Goal: Information Seeking & Learning: Learn about a topic

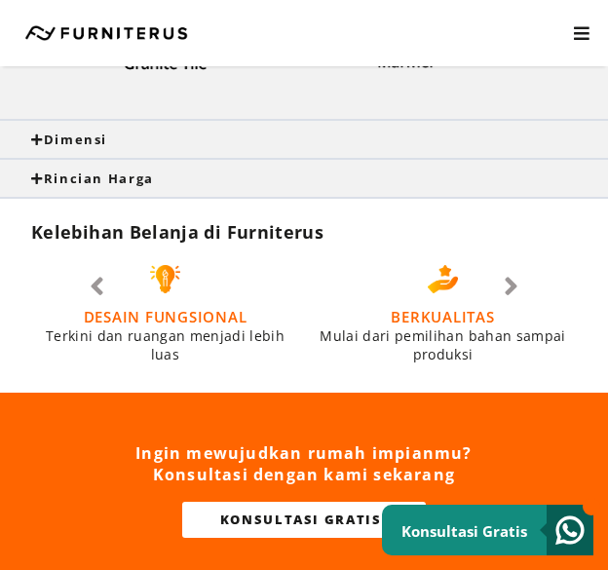
click at [280, 147] on div "Dimensi" at bounding box center [304, 139] width 608 height 37
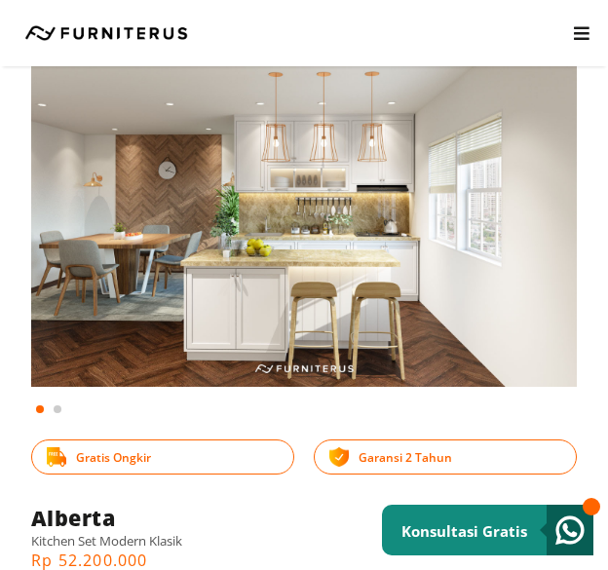
scroll to position [86, 0]
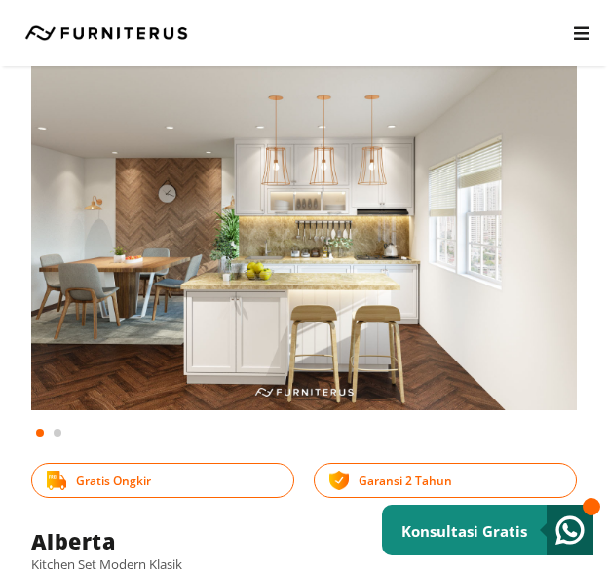
click at [0, 400] on html "Kitchen Set Lemari Custom Interior Set Portfolio KONSULTASI GRATIS Kitchen Set …" at bounding box center [304, 199] width 608 height 570
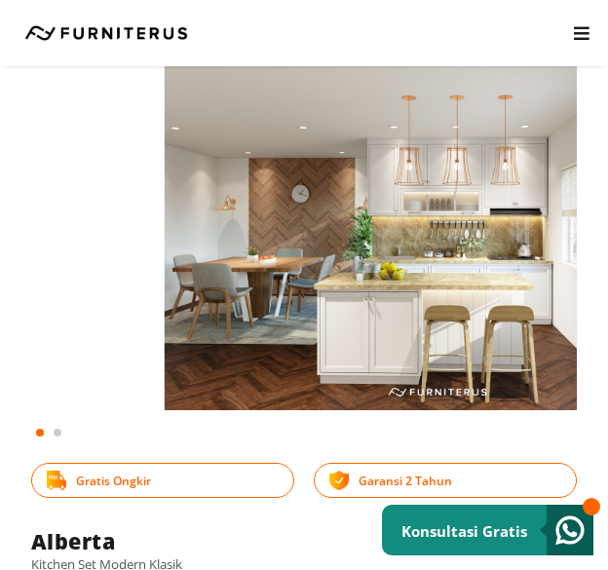
click at [0, 285] on html "Kitchen Set Lemari Custom Interior Set Portfolio KONSULTASI GRATIS Kitchen Set …" at bounding box center [304, 199] width 608 height 570
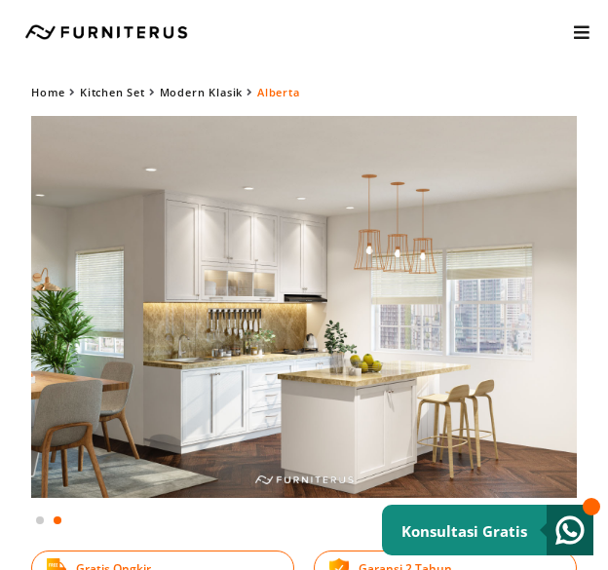
scroll to position [0, 0]
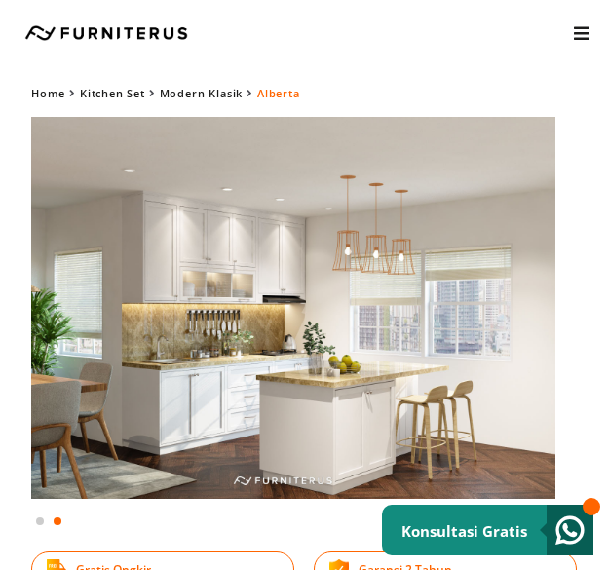
click at [133, 360] on img at bounding box center [282, 308] width 545 height 382
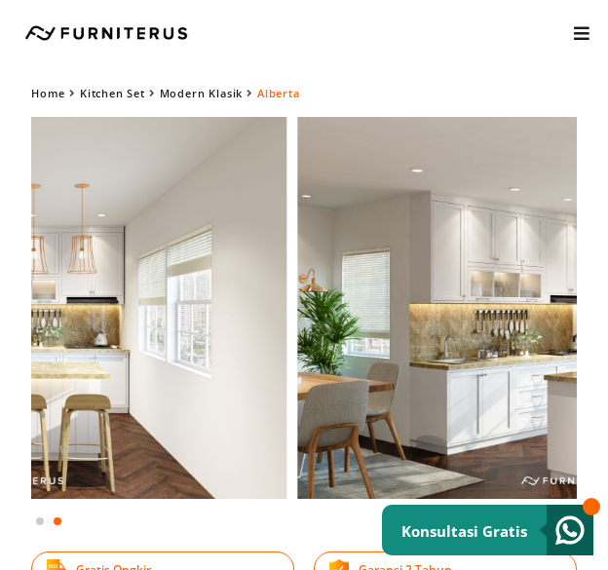
click at [547, 343] on img at bounding box center [569, 308] width 545 height 382
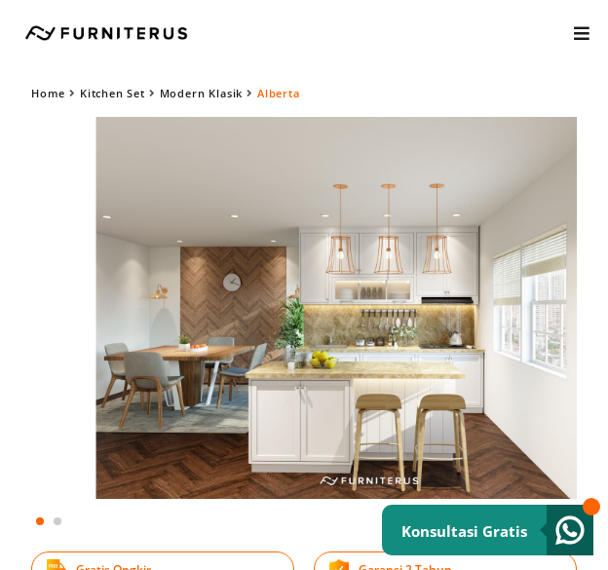
click at [278, 356] on img at bounding box center [368, 308] width 545 height 382
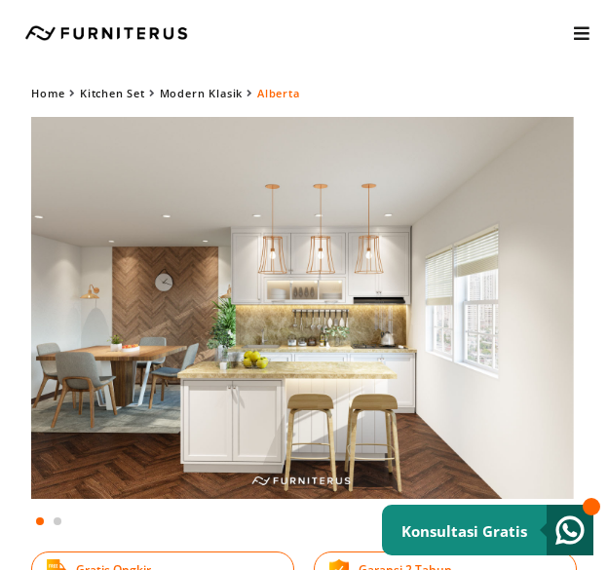
click at [288, 368] on img at bounding box center [300, 308] width 545 height 382
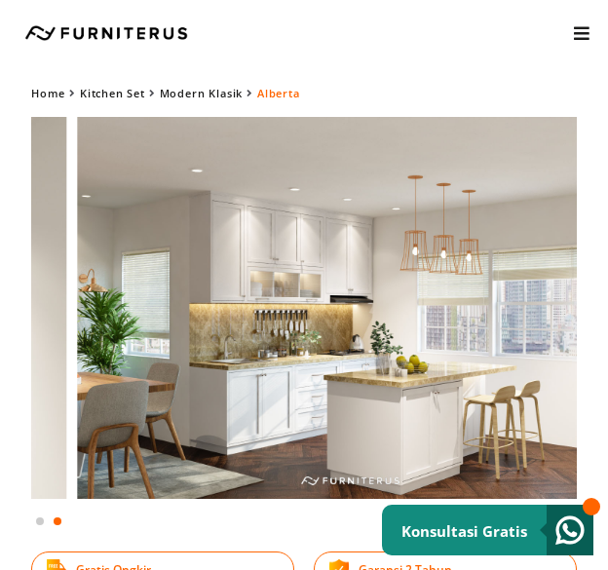
click at [533, 426] on img at bounding box center [349, 308] width 545 height 382
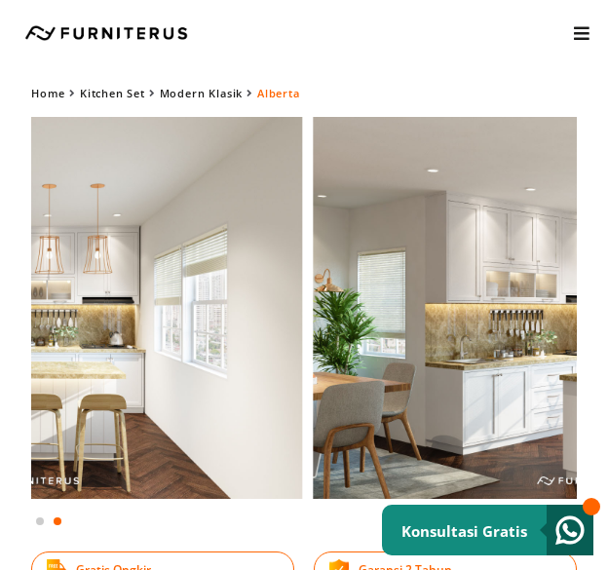
click at [607, 332] on html "Kitchen Set Lemari Custom Interior Set Portfolio KONSULTASI GRATIS Kitchen Set …" at bounding box center [304, 285] width 608 height 570
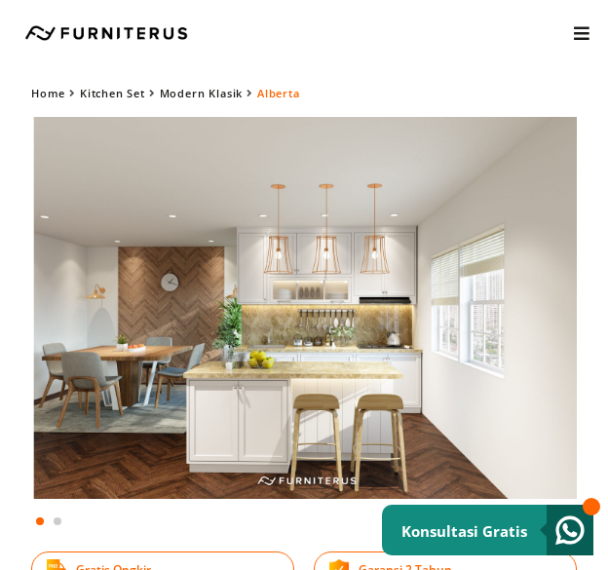
click at [0, 427] on div "Home Kitchen Set Modern Klasik Alberta Gratis Ongkir Garansi 2 Tahun" at bounding box center [304, 333] width 608 height 505
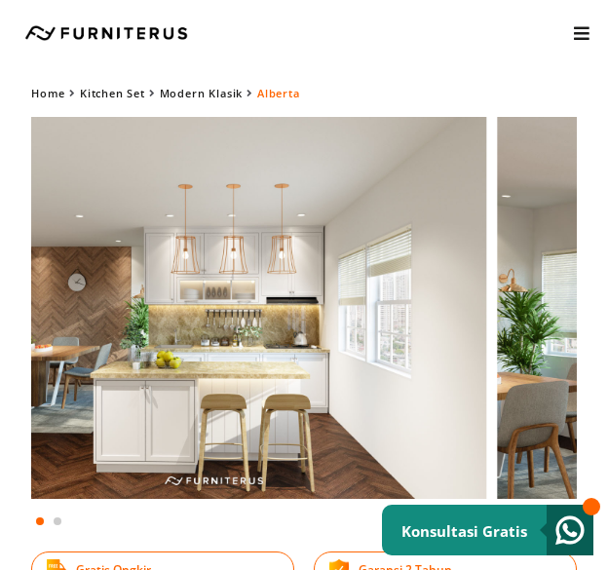
click at [0, 407] on html "Kitchen Set Lemari Custom Interior Set Portfolio KONSULTASI GRATIS Kitchen Set …" at bounding box center [304, 285] width 608 height 570
